Goal: Transaction & Acquisition: Book appointment/travel/reservation

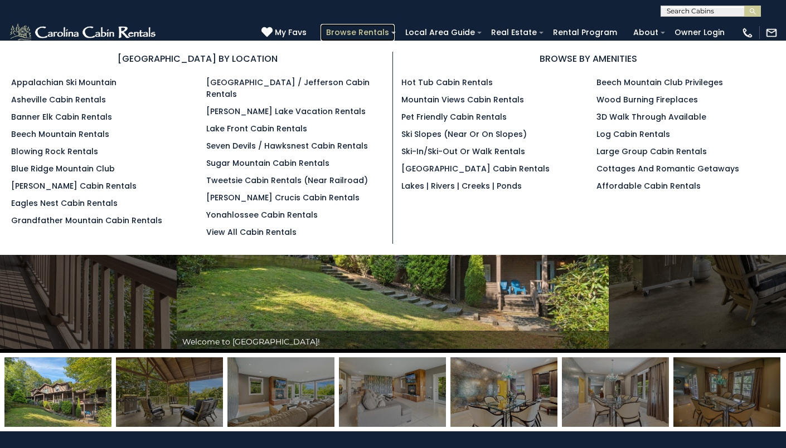
click at [384, 30] on link "Browse Rentals" at bounding box center [357, 32] width 74 height 17
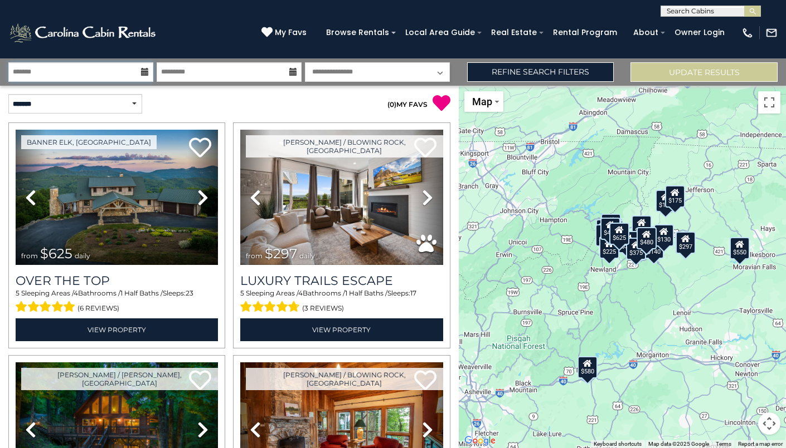
click at [124, 71] on input "text" at bounding box center [80, 71] width 145 height 19
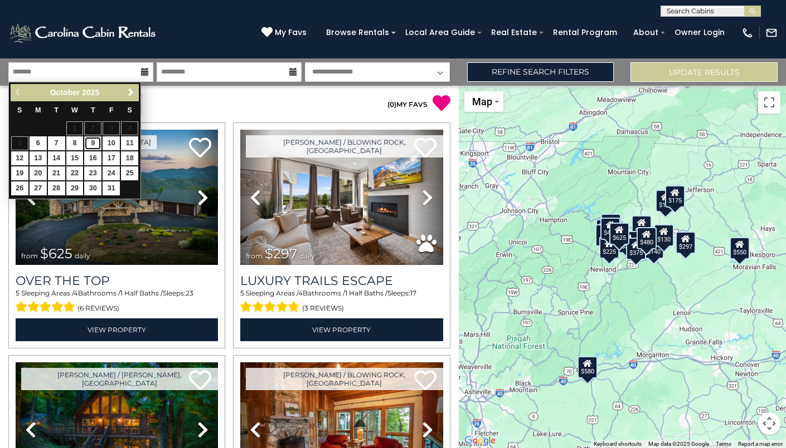
click at [92, 143] on link "9" at bounding box center [92, 143] width 17 height 14
type input "*******"
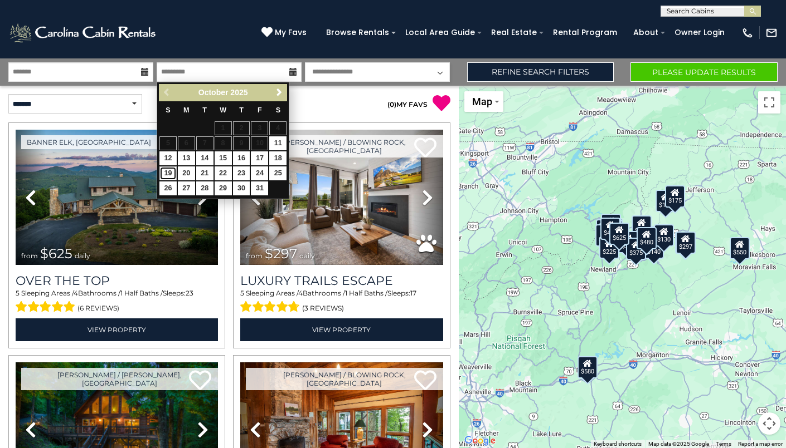
click at [169, 167] on link "19" at bounding box center [167, 174] width 17 height 14
type input "********"
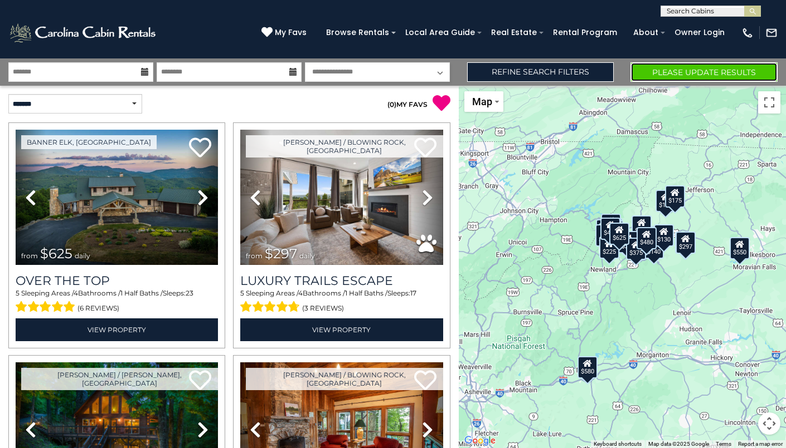
click at [692, 75] on button "Please Update Results" at bounding box center [703, 71] width 147 height 19
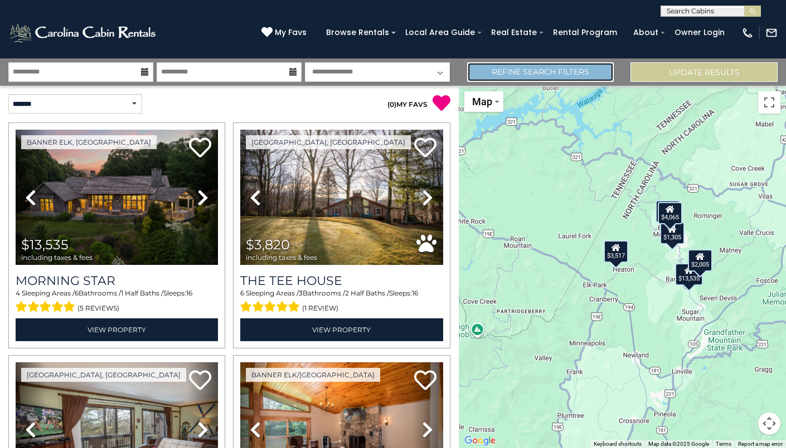
click at [489, 75] on link "Refine Search Filters" at bounding box center [540, 71] width 147 height 19
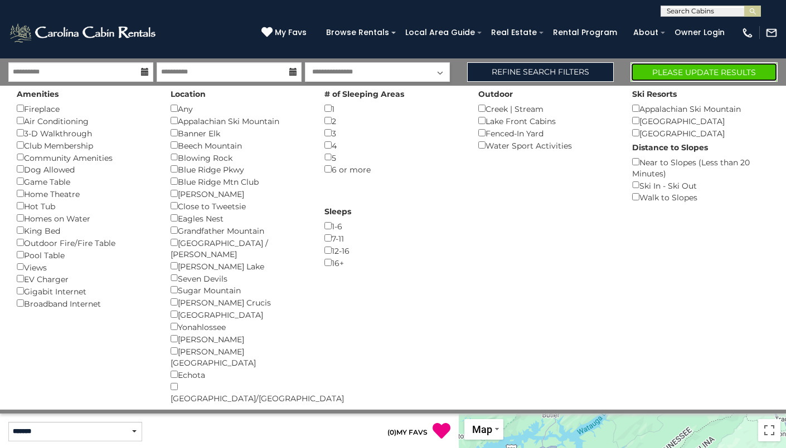
click at [648, 76] on button "Please Update Results" at bounding box center [703, 71] width 147 height 19
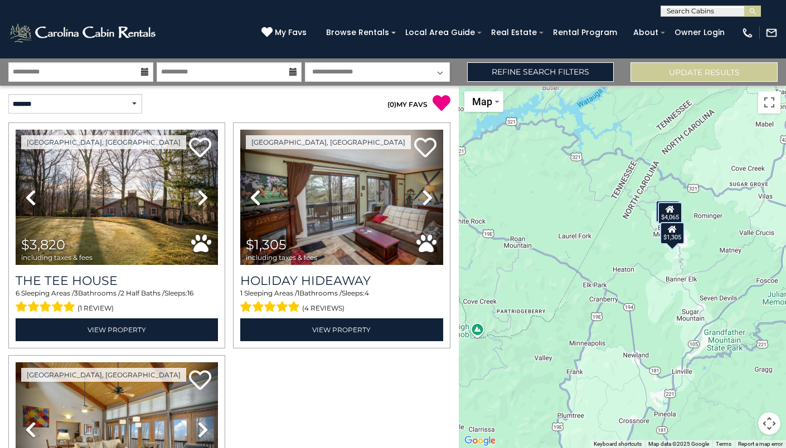
click at [371, 377] on div at bounding box center [229, 355] width 450 height 465
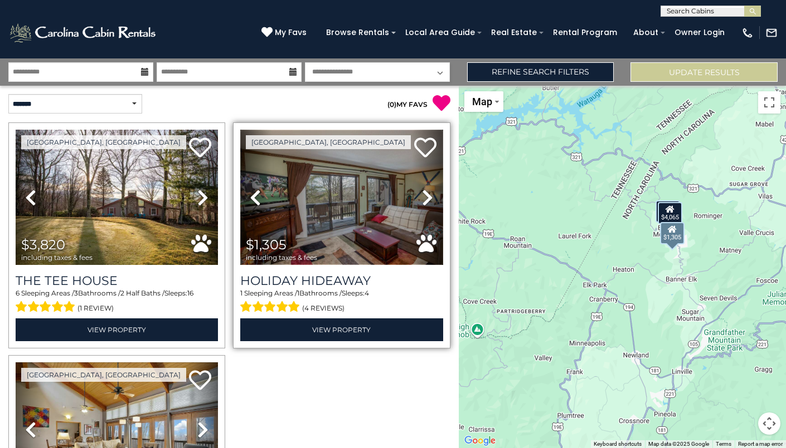
click at [367, 190] on img at bounding box center [341, 197] width 202 height 135
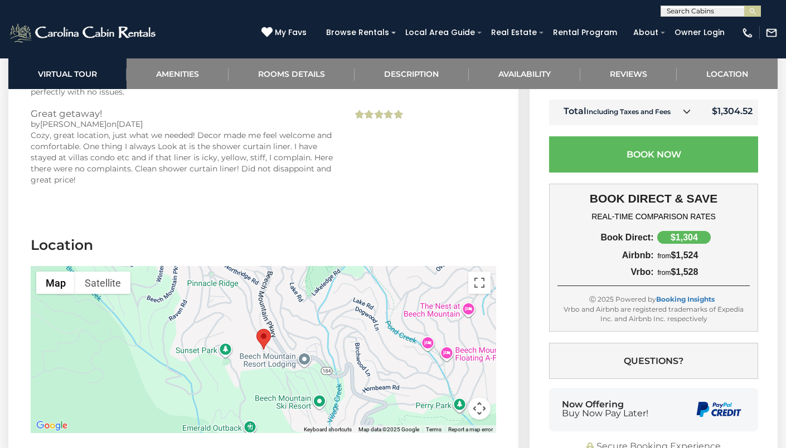
scroll to position [2763, 0]
